Goal: Information Seeking & Learning: Learn about a topic

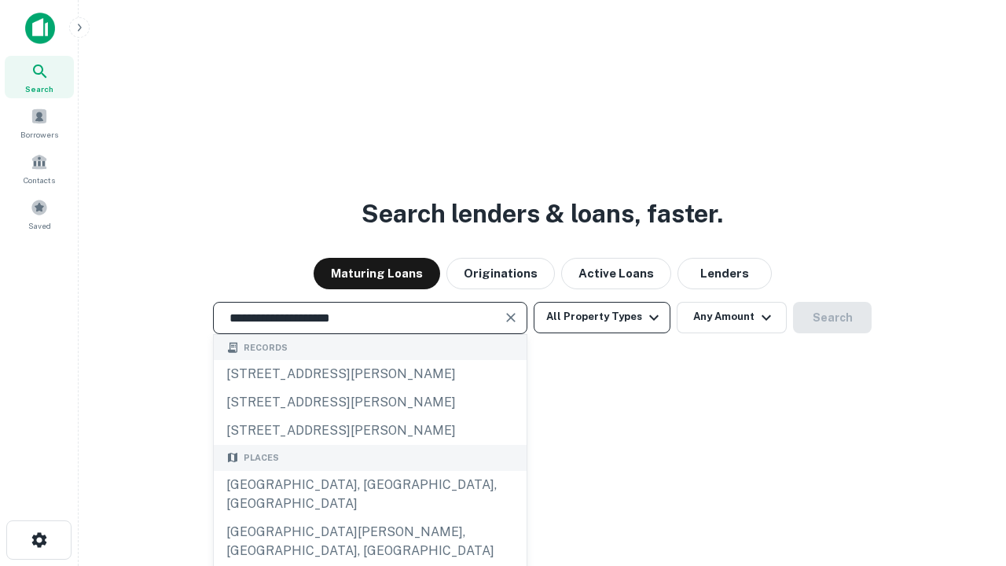
click at [370, 518] on div "[GEOGRAPHIC_DATA], [GEOGRAPHIC_DATA], [GEOGRAPHIC_DATA]" at bounding box center [370, 494] width 313 height 47
type input "**********"
click at [602, 317] on button "All Property Types" at bounding box center [602, 317] width 137 height 31
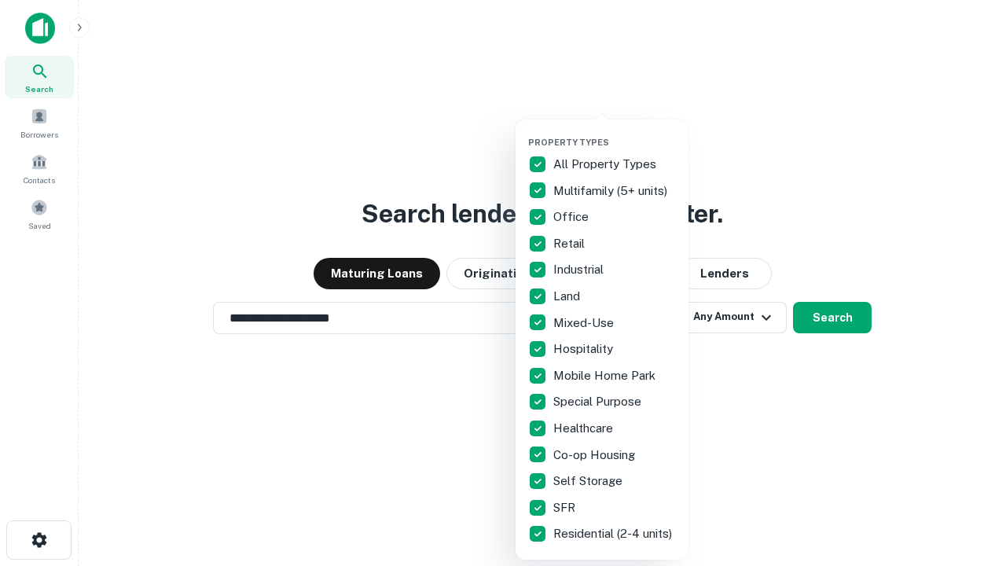
click at [615, 132] on button "button" at bounding box center [614, 132] width 173 height 1
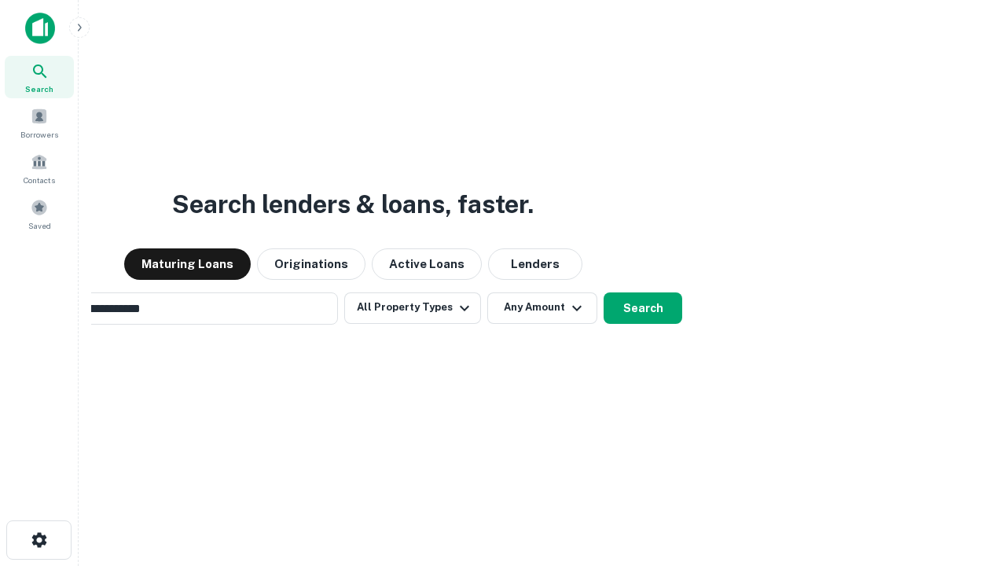
scroll to position [24, 0]
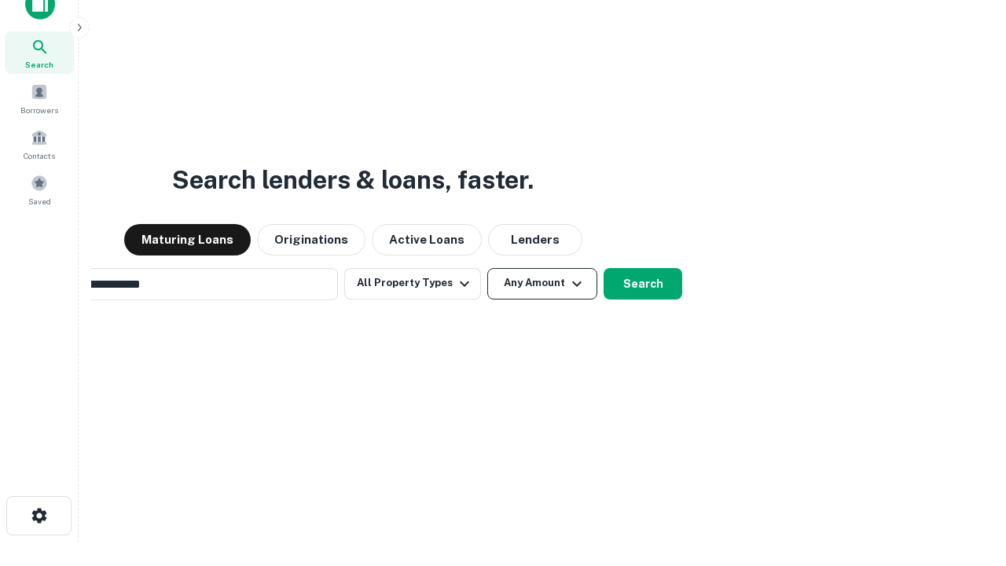
click at [488, 268] on button "Any Amount" at bounding box center [543, 283] width 110 height 31
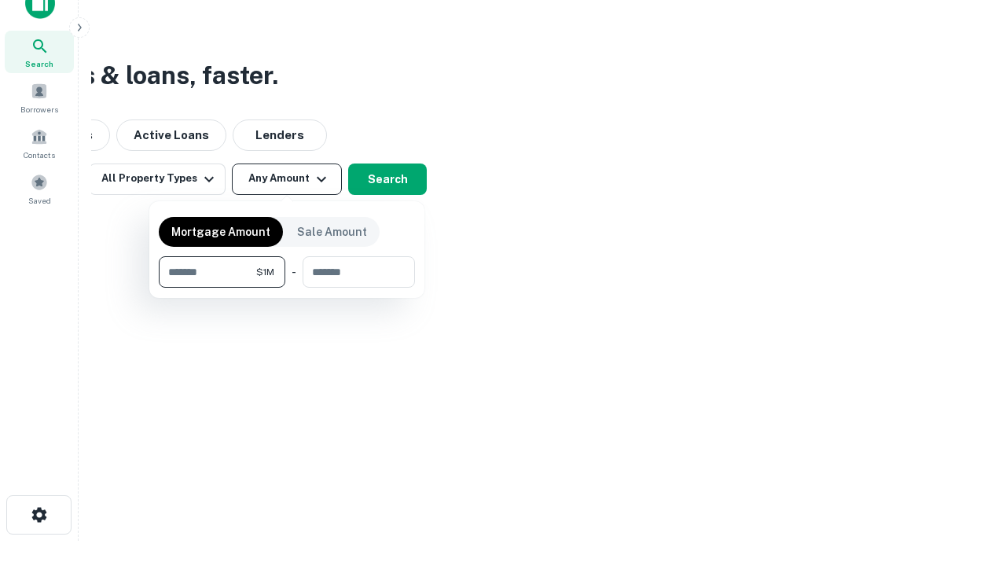
type input "*******"
click at [287, 288] on button "button" at bounding box center [287, 288] width 256 height 1
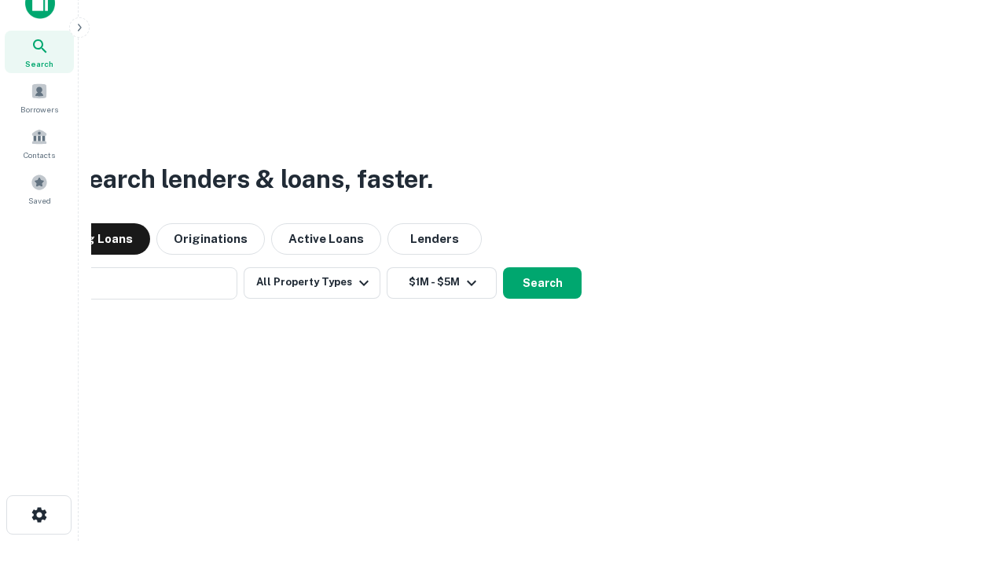
scroll to position [24, 0]
click at [503, 268] on button "Search" at bounding box center [542, 283] width 79 height 31
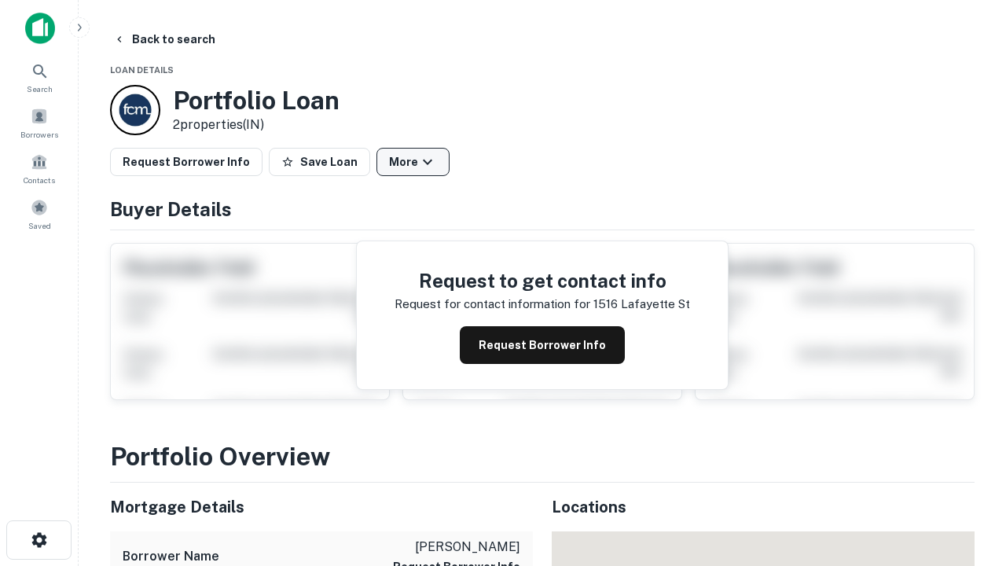
click at [413, 162] on button "More" at bounding box center [413, 162] width 73 height 28
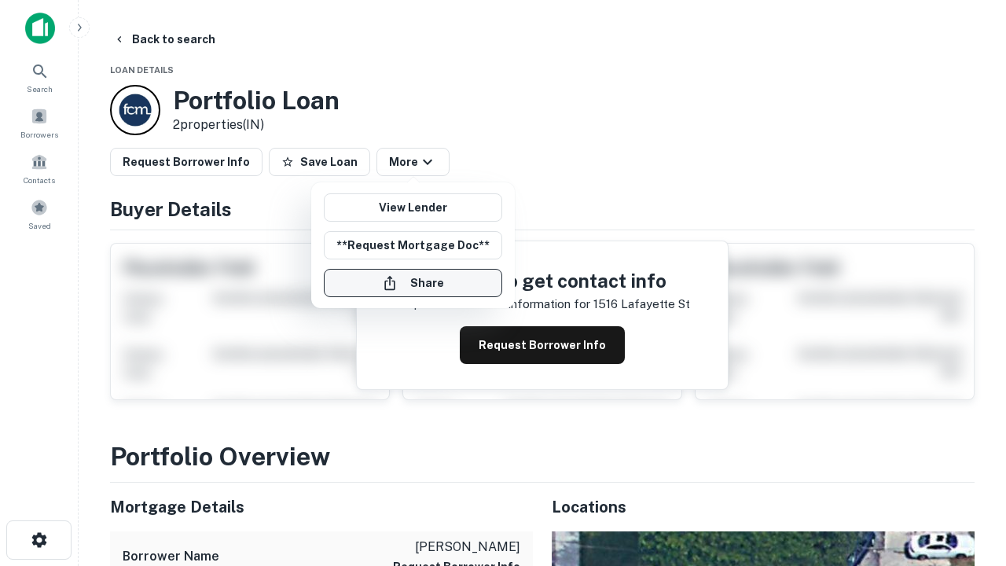
click at [413, 283] on button "Share" at bounding box center [413, 283] width 178 height 28
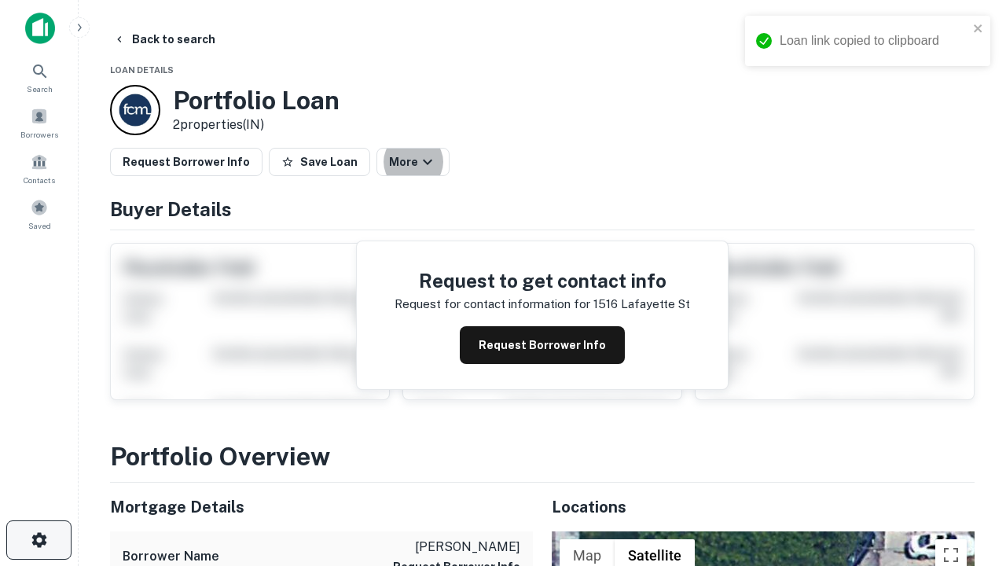
click at [39, 540] on icon "button" at bounding box center [39, 540] width 19 height 19
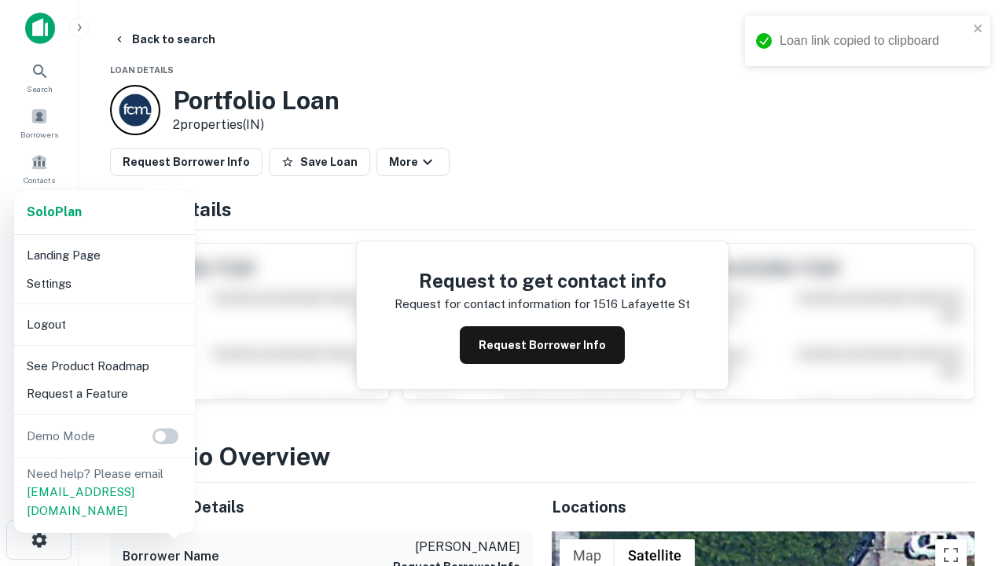
click at [104, 324] on li "Logout" at bounding box center [104, 325] width 168 height 28
